Goal: Book appointment/travel/reservation: Book appointment/travel/reservation

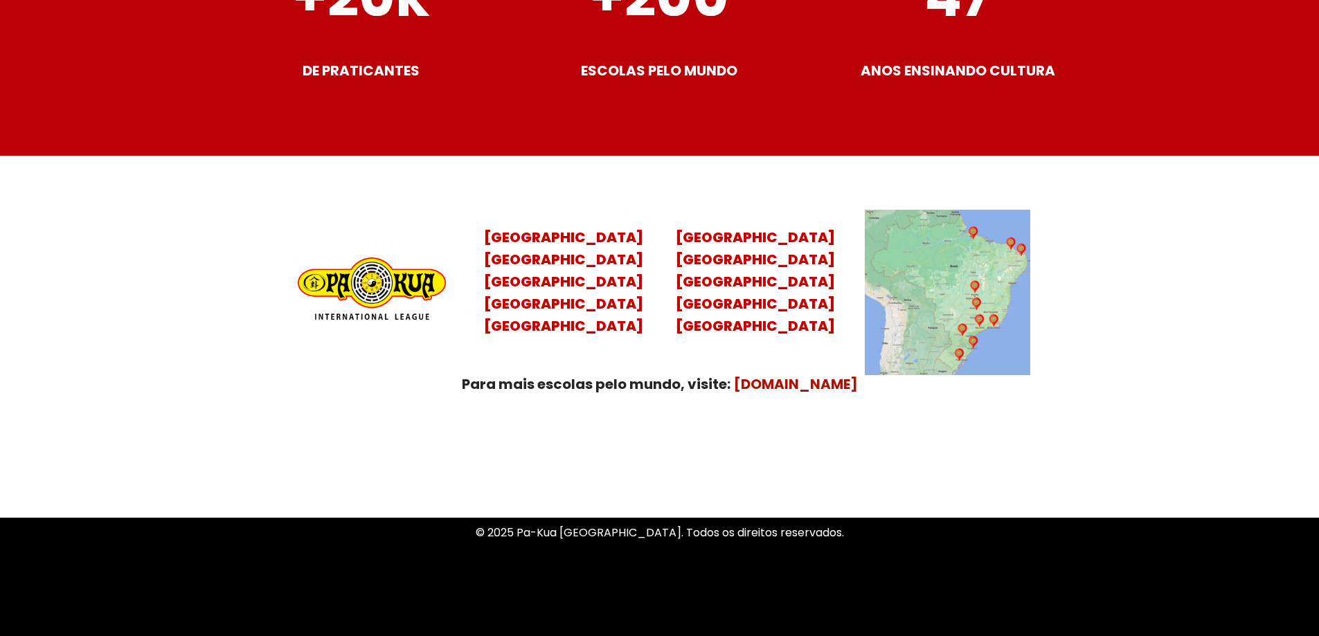
scroll to position [5477, 0]
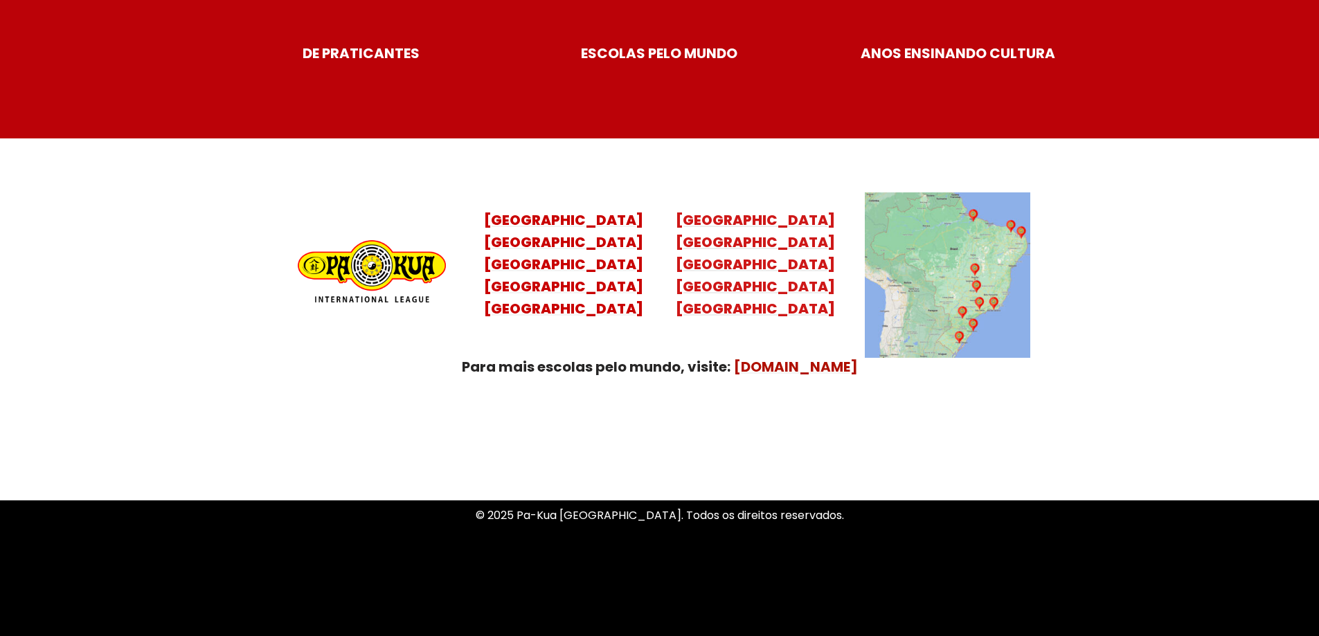
click at [778, 269] on mark "[GEOGRAPHIC_DATA] [GEOGRAPHIC_DATA]" at bounding box center [755, 287] width 159 height 64
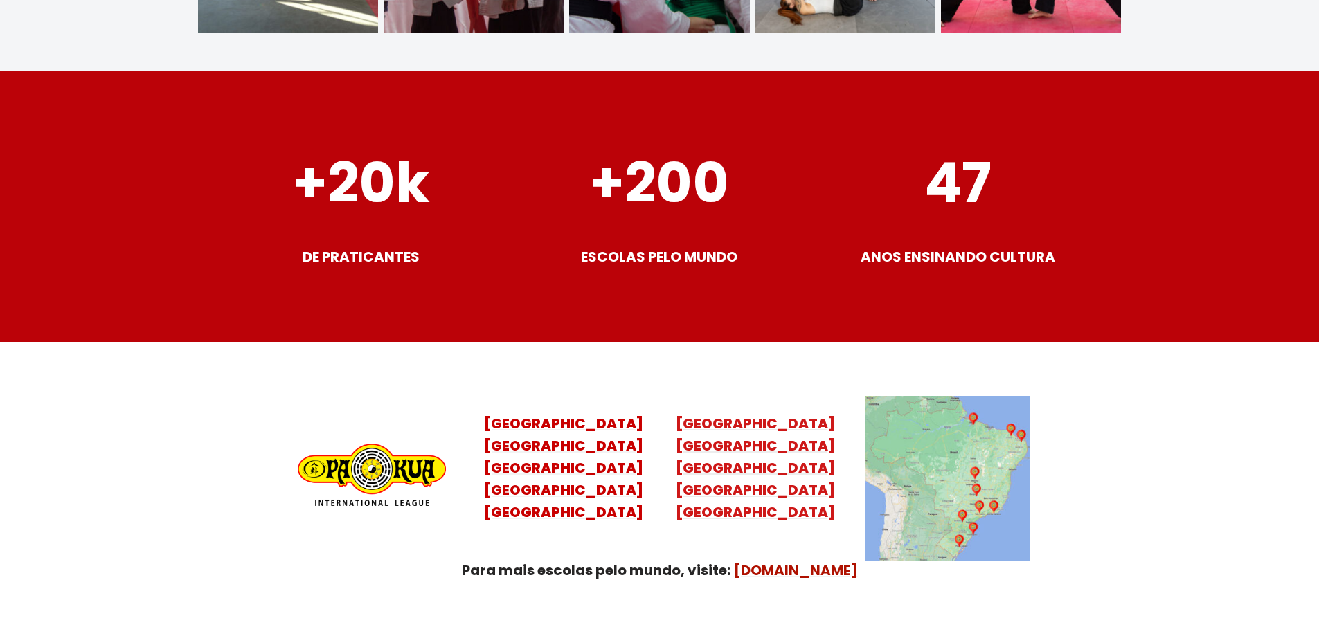
scroll to position [5270, 0]
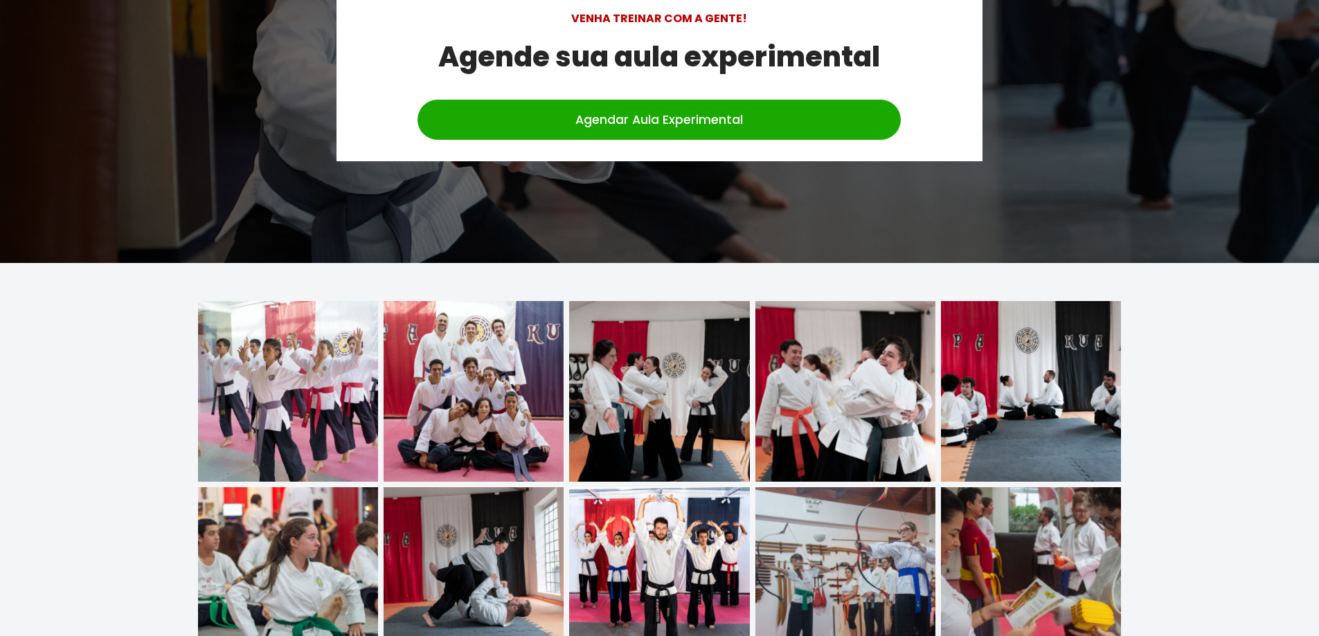
scroll to position [4259, 0]
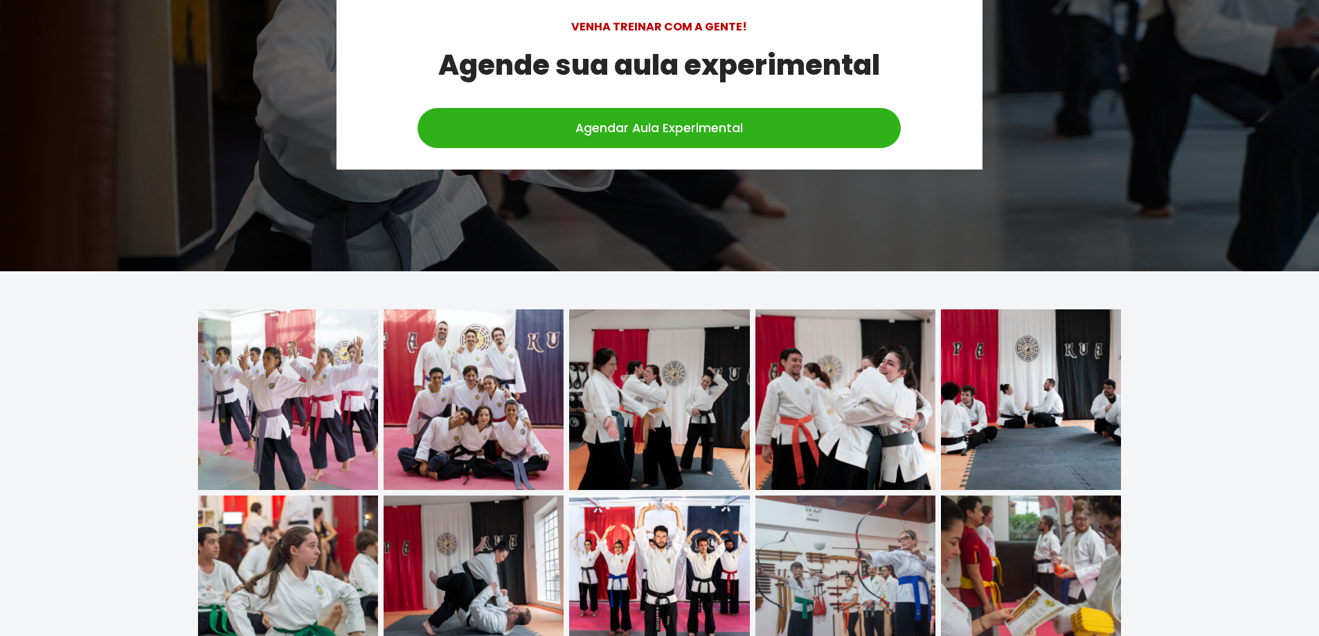
click at [725, 121] on link "Agendar Aula Experimental" at bounding box center [659, 128] width 483 height 40
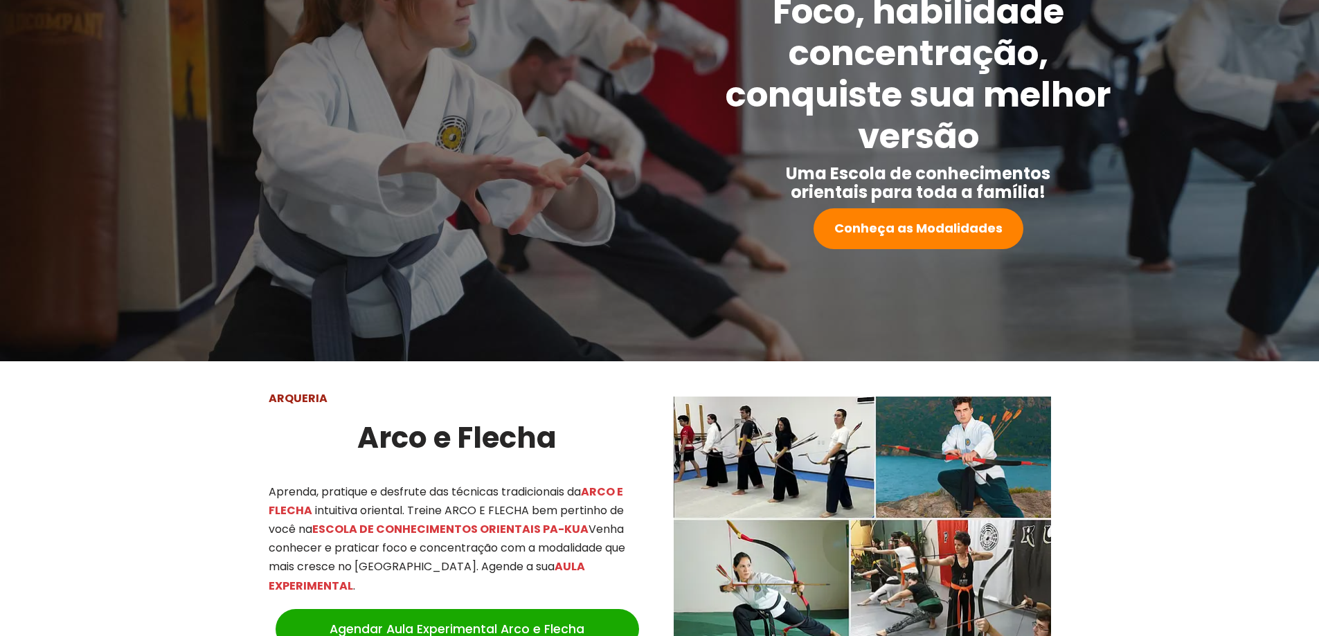
scroll to position [0, 0]
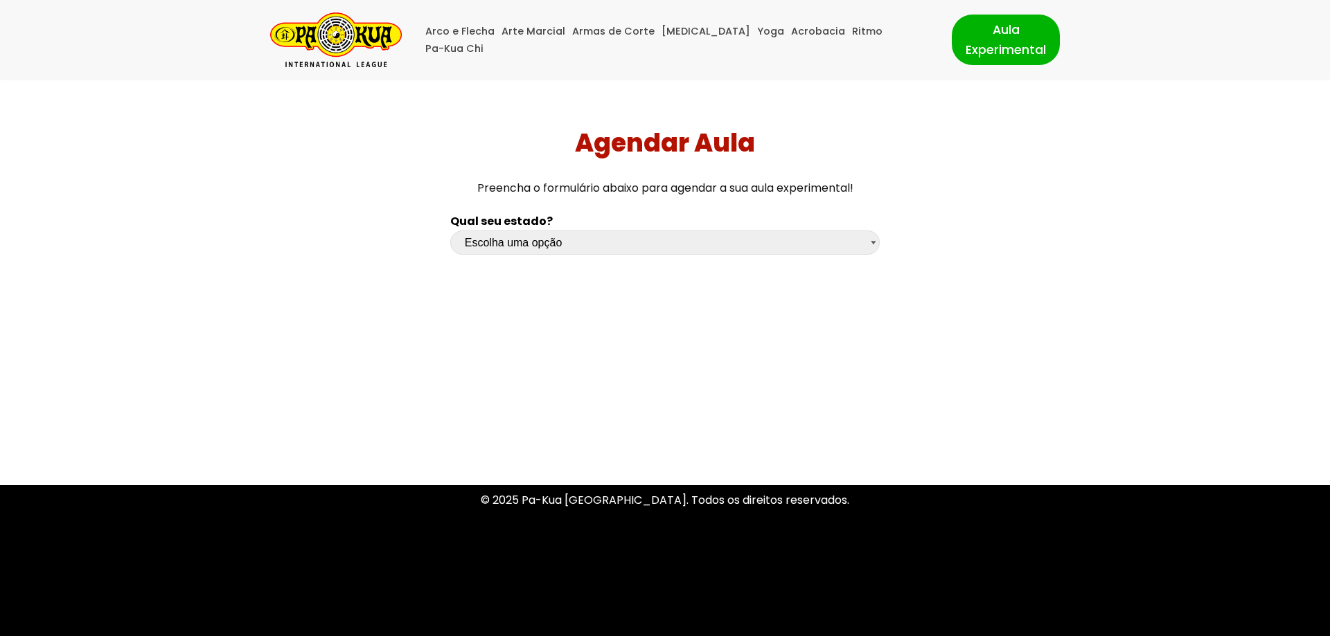
click at [722, 229] on div "Qual seu estado? Escolha uma opção Rio Grande do Sul Santa Catarina Paraná São …" at bounding box center [664, 237] width 443 height 64
click at [720, 231] on select "Escolha uma opção Rio Grande do Sul Santa Catarina Paraná São Paulo Rio de Jane…" at bounding box center [664, 243] width 429 height 24
select select "df"
click at [450, 231] on select "Escolha uma opção Rio Grande do Sul Santa Catarina Paraná São Paulo Rio de Jane…" at bounding box center [664, 243] width 429 height 24
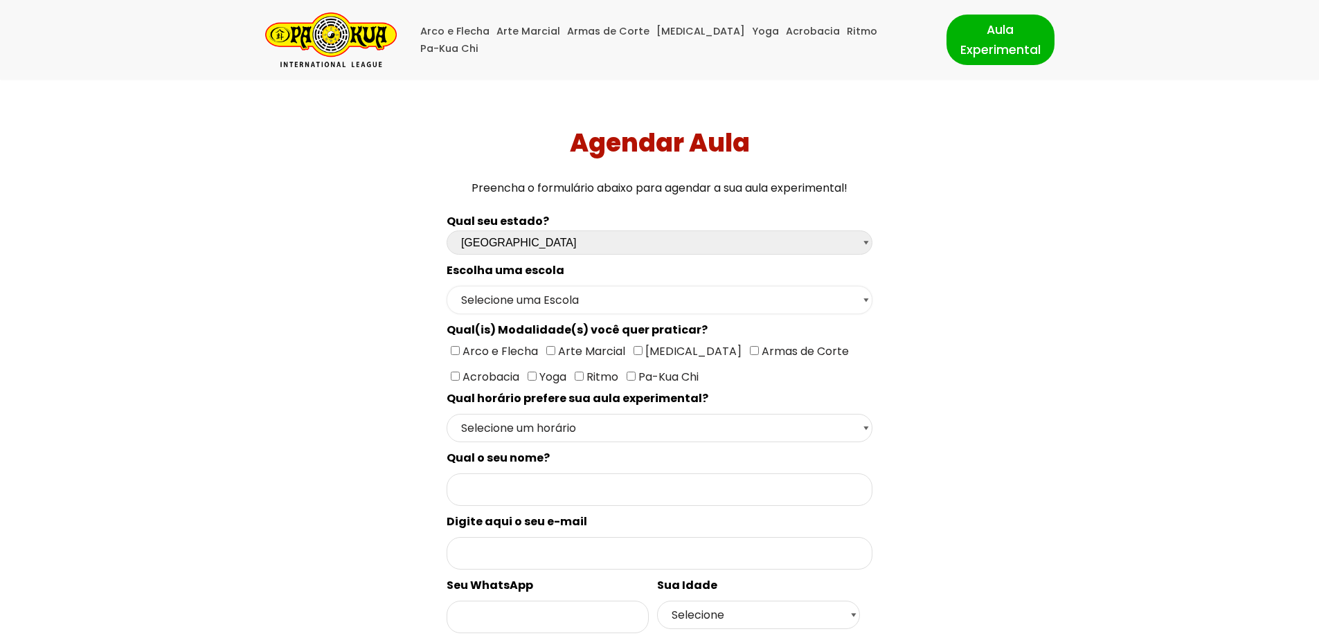
click at [629, 303] on select "Selecione uma Escola Brasília - Escola Brasília" at bounding box center [660, 300] width 426 height 28
select select "Brasília - Escola Brasília"
click at [447, 286] on select "Selecione uma Escola Brasília - Escola Brasília" at bounding box center [660, 300] width 426 height 28
